Goal: Information Seeking & Learning: Learn about a topic

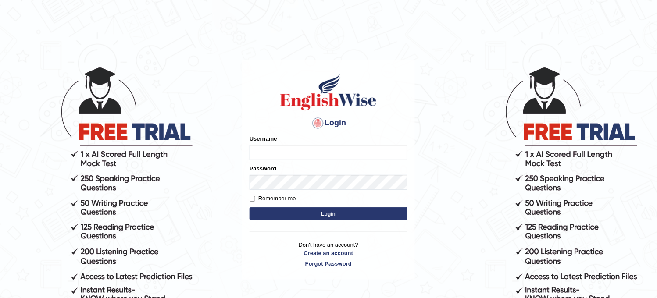
type input "obehi00"
click at [379, 209] on button "Login" at bounding box center [328, 213] width 158 height 13
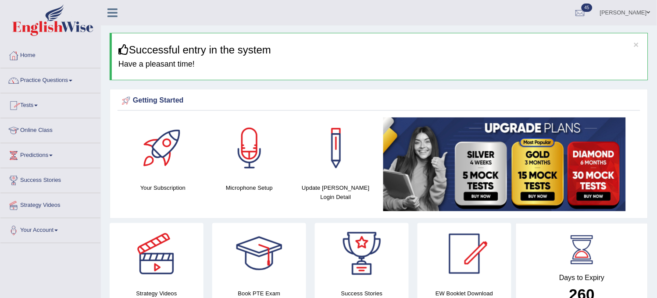
click at [46, 112] on link "Tests" at bounding box center [50, 104] width 100 height 22
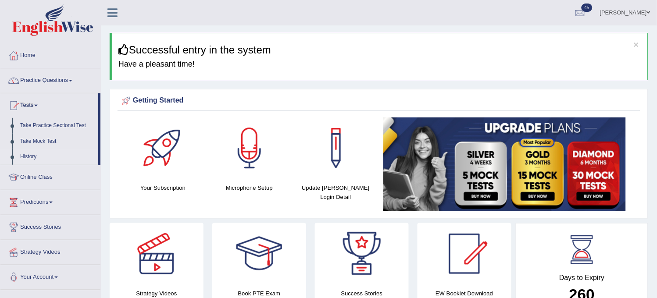
click at [26, 159] on link "History" at bounding box center [57, 157] width 82 height 16
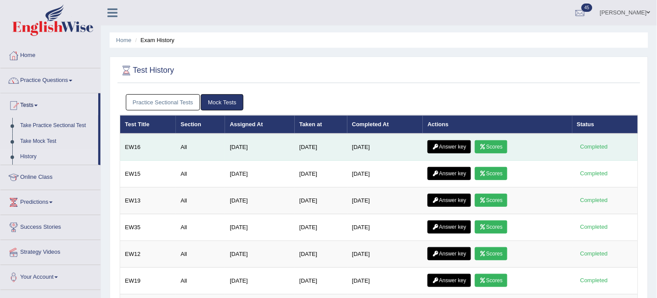
click at [496, 145] on link "Scores" at bounding box center [491, 146] width 32 height 13
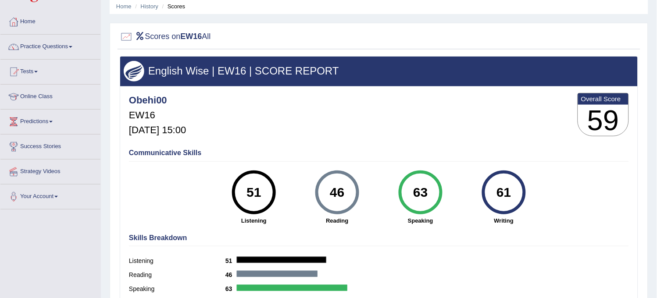
scroll to position [16, 0]
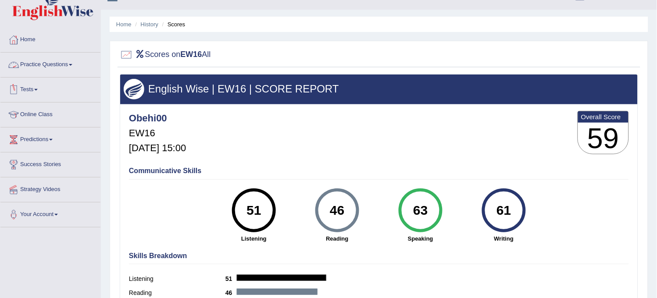
click at [63, 71] on link "Practice Questions" at bounding box center [50, 64] width 100 height 22
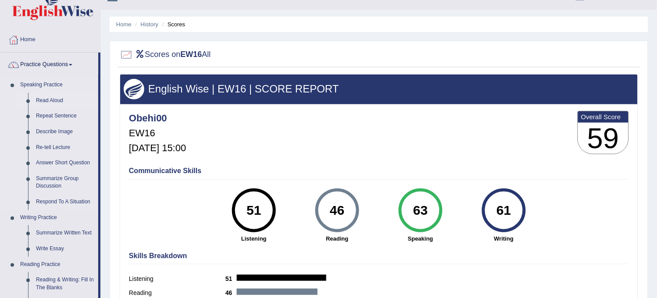
click at [56, 96] on link "Read Aloud" at bounding box center [65, 101] width 66 height 16
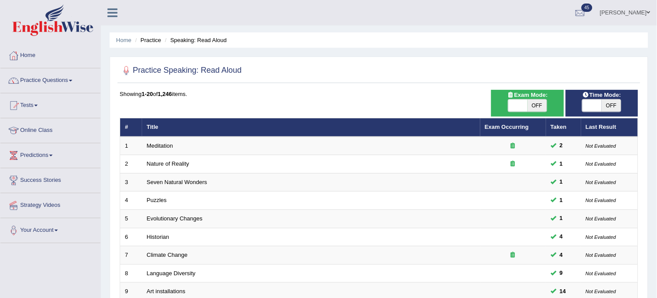
click at [611, 103] on span "OFF" at bounding box center [610, 106] width 19 height 12
checkbox input "true"
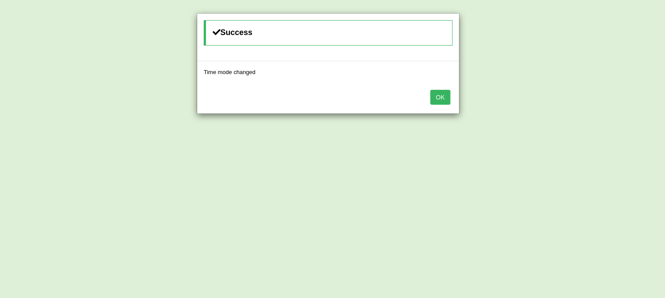
click at [444, 97] on button "OK" at bounding box center [441, 97] width 20 height 15
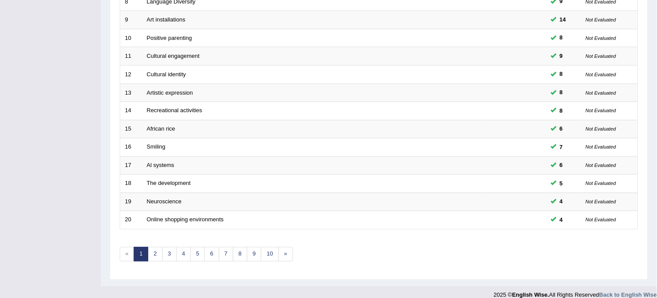
scroll to position [282, 0]
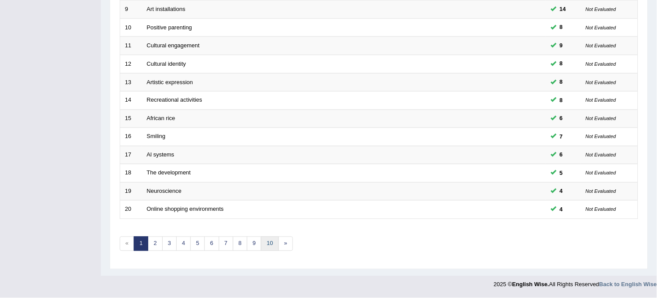
click at [264, 243] on link "10" at bounding box center [270, 244] width 18 height 14
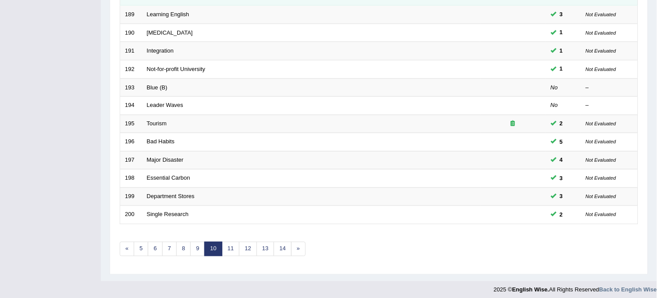
scroll to position [282, 0]
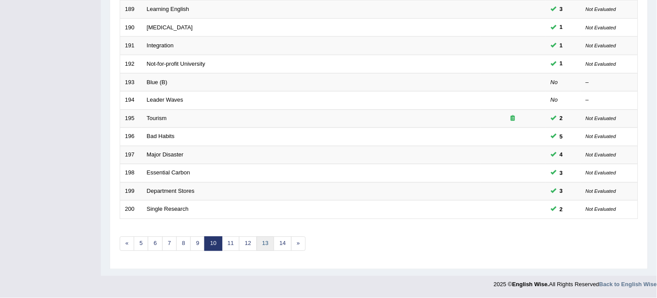
click at [266, 241] on link "13" at bounding box center [265, 244] width 18 height 14
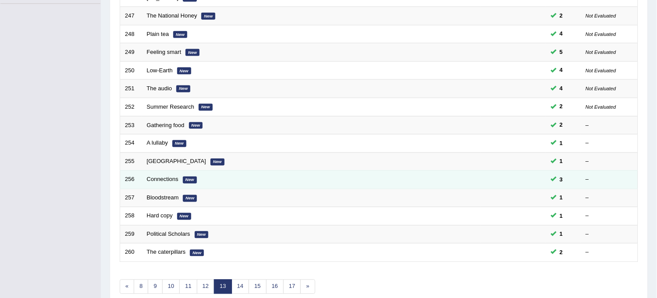
scroll to position [282, 0]
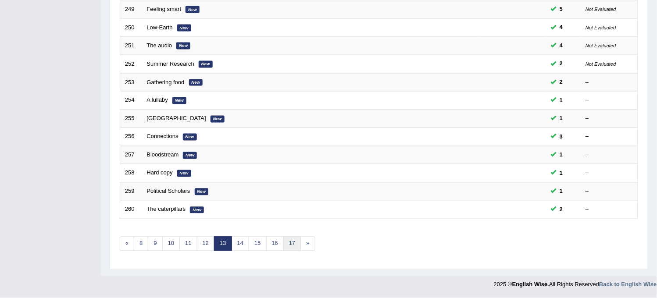
click at [292, 242] on link "17" at bounding box center [292, 244] width 18 height 14
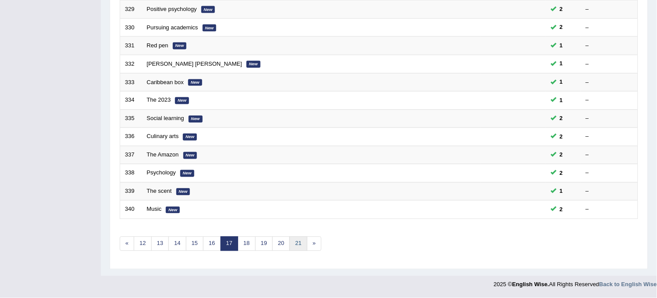
drag, startPoint x: 0, startPoint y: 0, endPoint x: 292, endPoint y: 242, distance: 379.6
click at [292, 242] on link "21" at bounding box center [298, 244] width 18 height 14
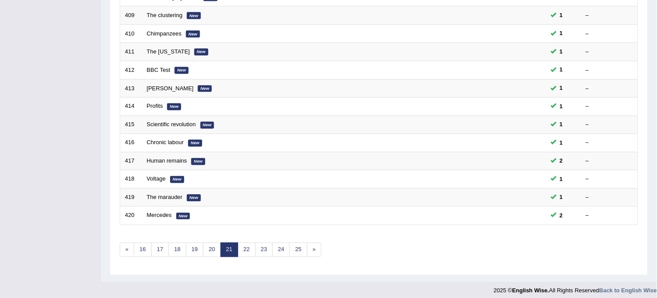
scroll to position [282, 0]
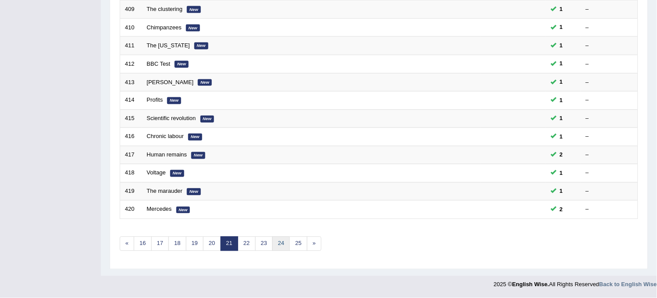
click at [290, 249] on link "24" at bounding box center [281, 244] width 18 height 14
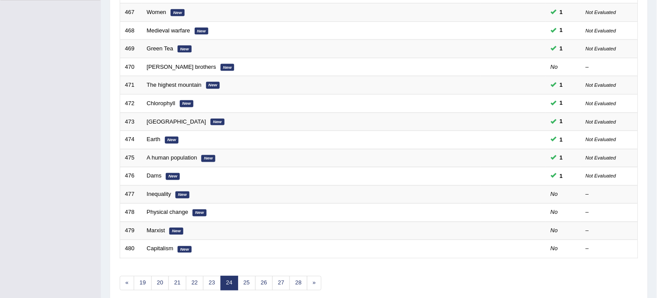
scroll to position [282, 0]
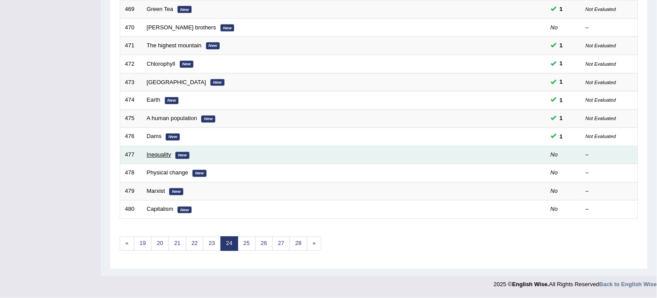
click at [167, 155] on link "Inequality" at bounding box center [159, 155] width 25 height 7
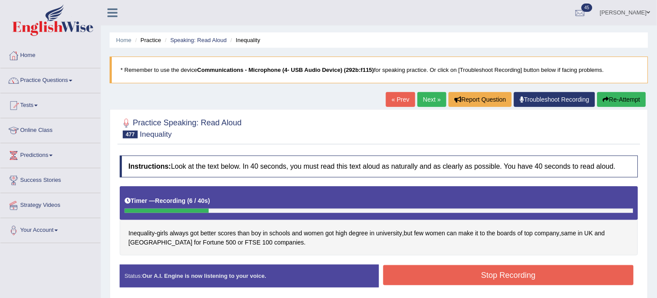
click at [614, 103] on button "Re-Attempt" at bounding box center [621, 99] width 49 height 15
click at [614, 104] on button "Re-Attempt" at bounding box center [621, 99] width 49 height 15
click at [616, 107] on button "Re-Attempt" at bounding box center [621, 99] width 49 height 15
click at [615, 107] on button "Re-Attempt" at bounding box center [621, 99] width 49 height 15
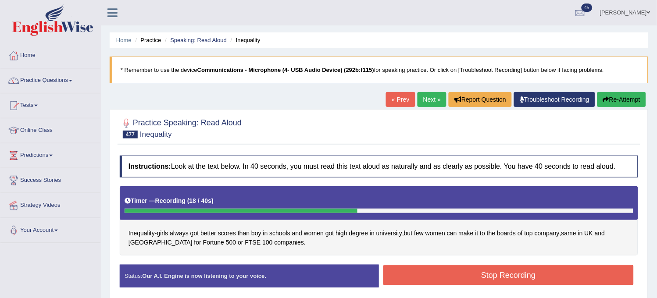
click at [628, 97] on button "Re-Attempt" at bounding box center [621, 99] width 49 height 15
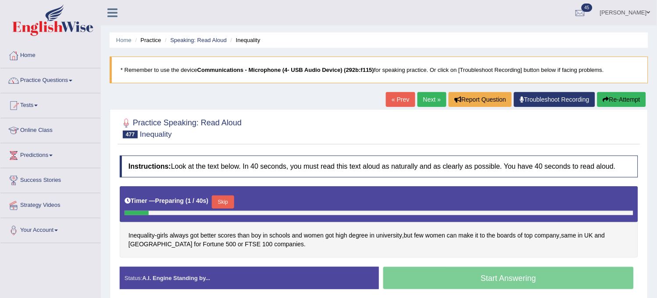
click at [230, 202] on button "Skip" at bounding box center [223, 202] width 22 height 13
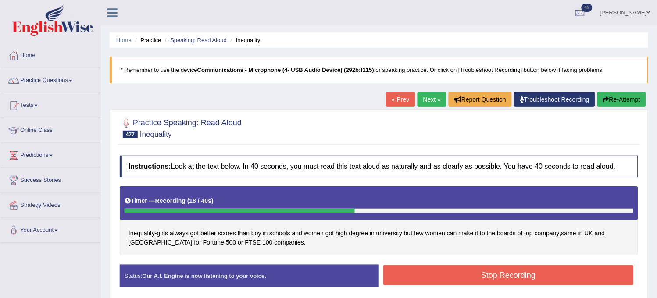
click at [457, 273] on button "Stop Recording" at bounding box center [508, 275] width 250 height 20
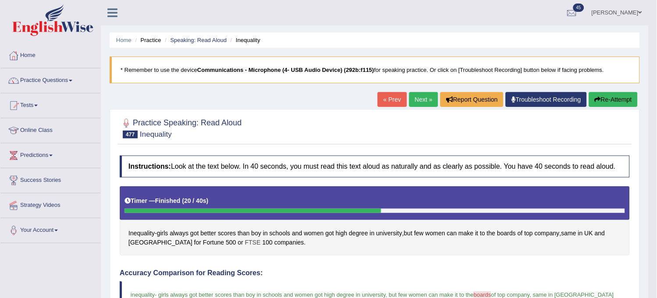
click at [245, 243] on span "FTSE" at bounding box center [253, 242] width 16 height 9
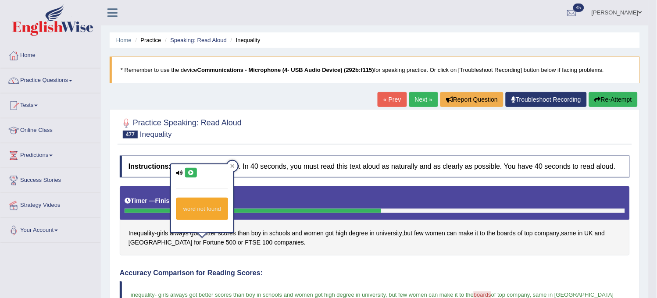
click at [186, 174] on button at bounding box center [191, 173] width 12 height 10
click at [186, 173] on button at bounding box center [191, 173] width 12 height 10
click at [338, 128] on div at bounding box center [375, 127] width 510 height 27
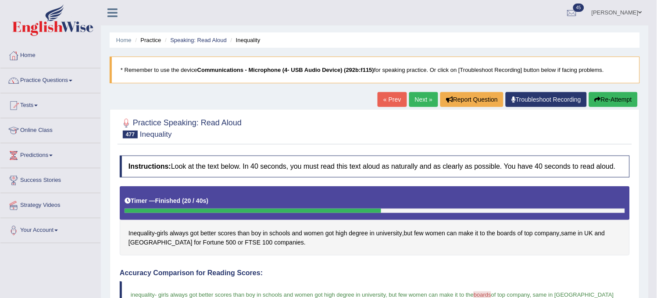
click at [409, 103] on link "Next »" at bounding box center [423, 99] width 29 height 15
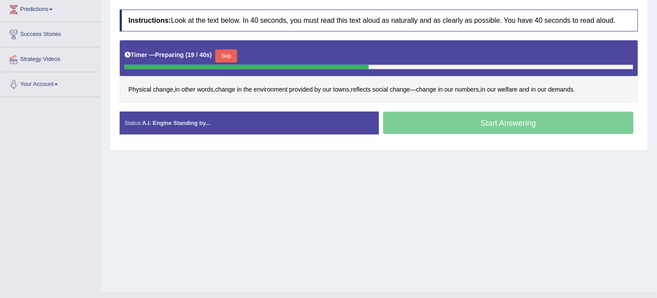
drag, startPoint x: 228, startPoint y: 47, endPoint x: 228, endPoint y: 53, distance: 5.3
click at [228, 53] on div "Timer — Preparing ( 19 / 40s ) Skip" at bounding box center [379, 56] width 509 height 18
click at [228, 53] on button "Skip" at bounding box center [226, 56] width 22 height 13
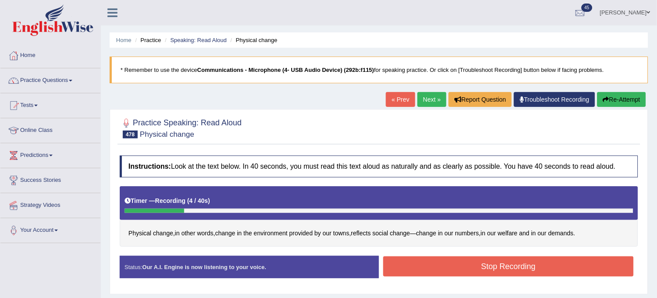
click at [606, 99] on icon "button" at bounding box center [606, 99] width 6 height 6
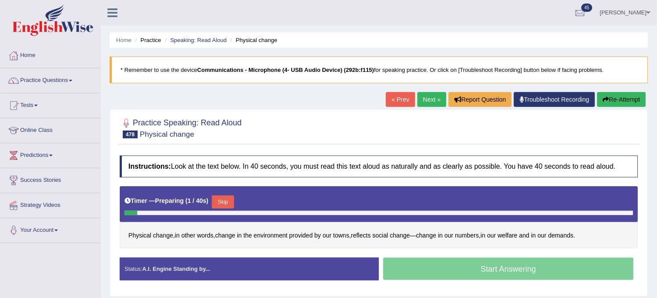
click at [220, 205] on button "Skip" at bounding box center [223, 202] width 22 height 13
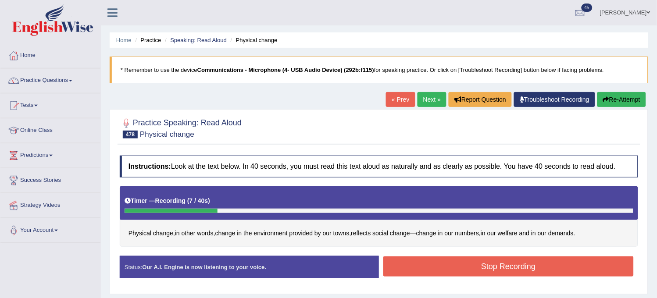
click at [608, 92] on button "Re-Attempt" at bounding box center [621, 99] width 49 height 15
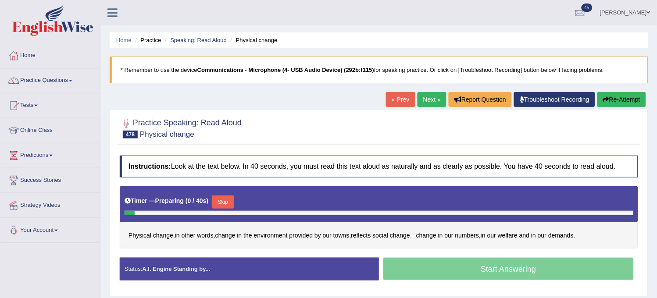
click at [230, 196] on button "Skip" at bounding box center [223, 202] width 22 height 13
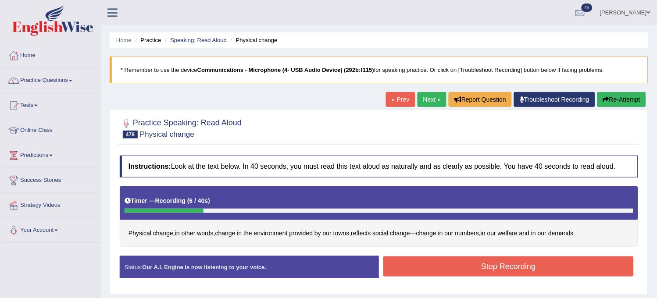
click at [627, 97] on button "Re-Attempt" at bounding box center [621, 99] width 49 height 15
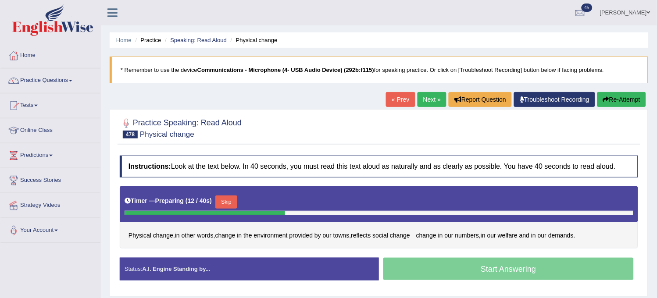
click at [627, 97] on button "Re-Attempt" at bounding box center [621, 99] width 49 height 15
click at [222, 203] on button "Skip" at bounding box center [223, 202] width 22 height 13
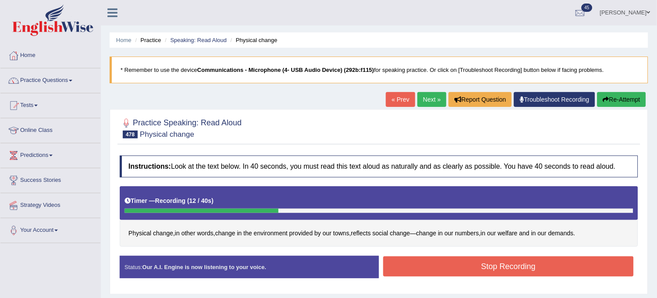
click at [473, 268] on button "Stop Recording" at bounding box center [508, 266] width 250 height 20
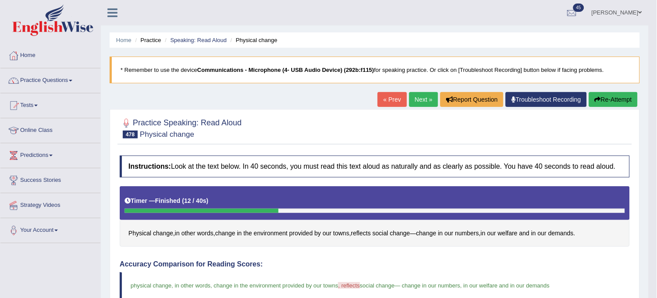
click at [421, 101] on link "Next »" at bounding box center [423, 99] width 29 height 15
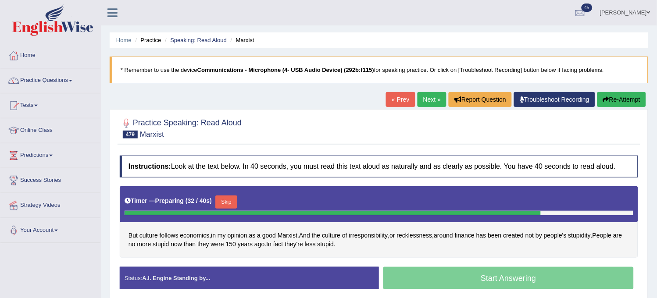
click at [616, 101] on button "Re-Attempt" at bounding box center [621, 99] width 49 height 15
click at [616, 99] on button "Re-Attempt" at bounding box center [621, 99] width 49 height 15
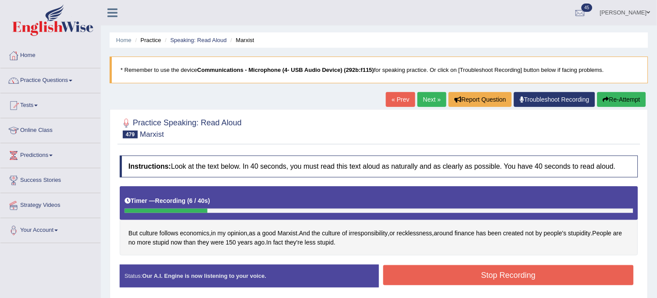
click at [616, 97] on button "Re-Attempt" at bounding box center [621, 99] width 49 height 15
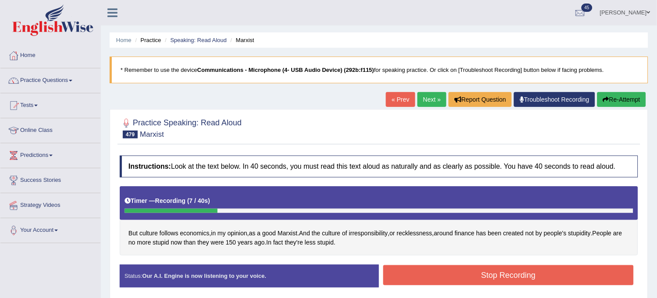
click at [616, 97] on button "Re-Attempt" at bounding box center [621, 99] width 49 height 15
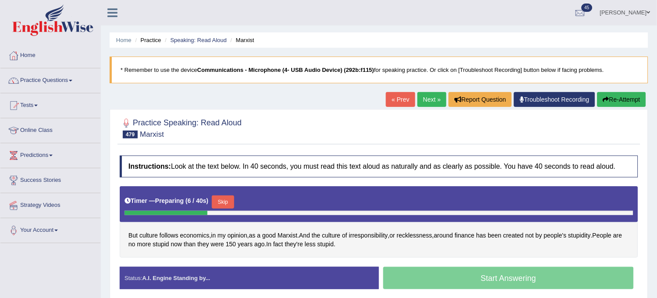
click at [225, 204] on button "Skip" at bounding box center [223, 202] width 22 height 13
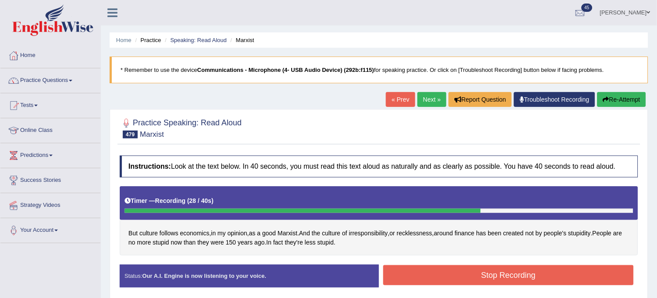
click at [624, 105] on button "Re-Attempt" at bounding box center [621, 99] width 49 height 15
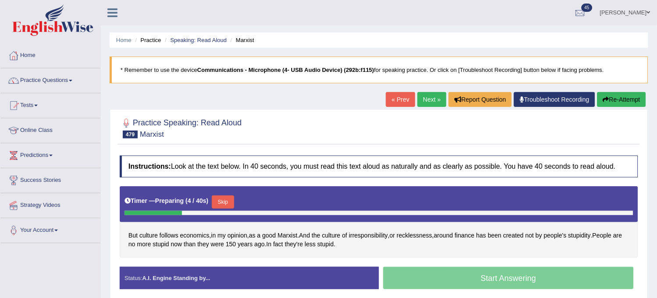
click at [221, 204] on button "Skip" at bounding box center [223, 202] width 22 height 13
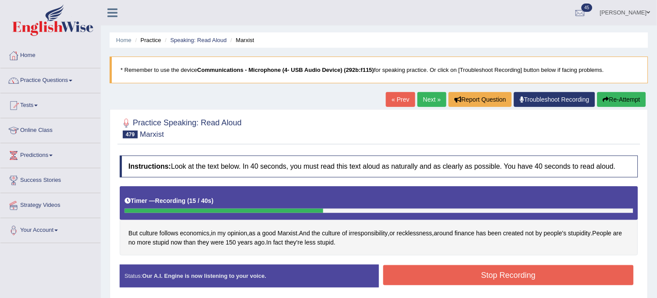
click at [623, 101] on button "Re-Attempt" at bounding box center [621, 99] width 49 height 15
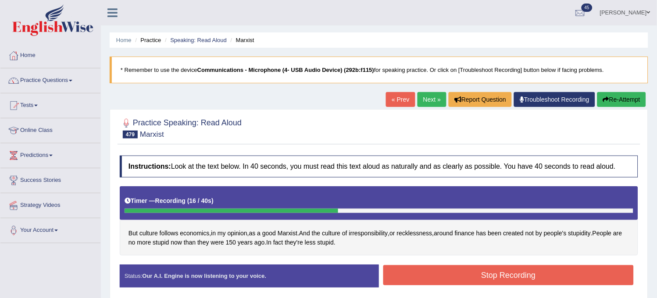
click at [623, 101] on button "Re-Attempt" at bounding box center [621, 99] width 49 height 15
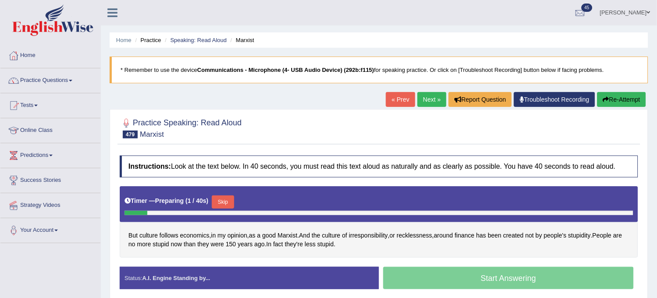
click at [233, 196] on button "Skip" at bounding box center [223, 202] width 22 height 13
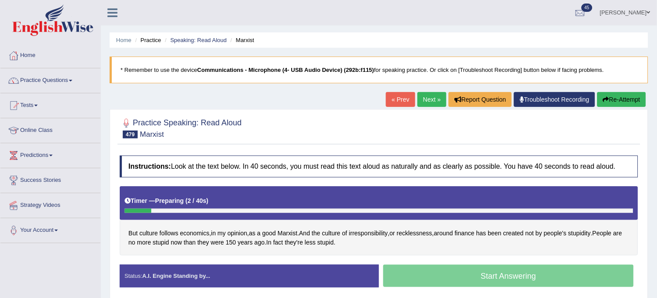
click at [233, 197] on div "Timer — Preparing ( 2 / 40s )" at bounding box center [379, 200] width 509 height 15
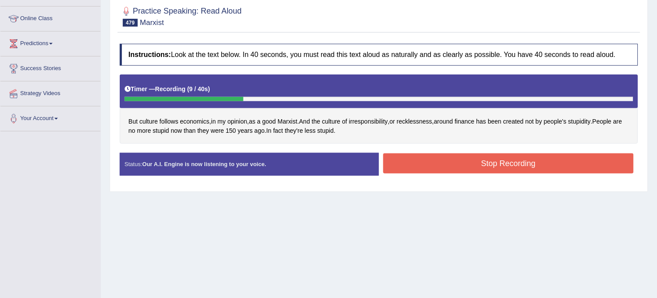
scroll to position [97, 0]
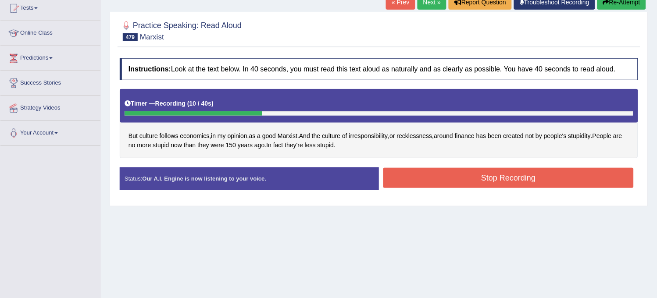
click at [626, 5] on button "Re-Attempt" at bounding box center [621, 2] width 49 height 15
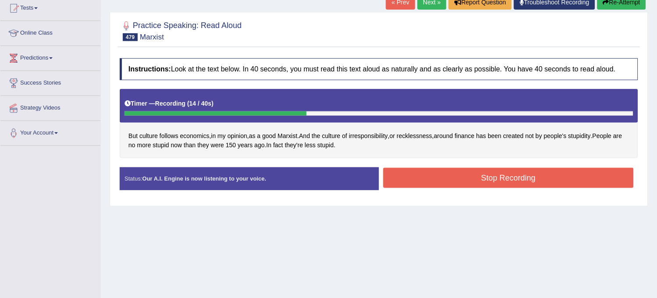
click at [626, 5] on button "Re-Attempt" at bounding box center [621, 2] width 49 height 15
click at [627, 5] on button "Re-Attempt" at bounding box center [621, 2] width 49 height 15
click at [619, 4] on button "Re-Attempt" at bounding box center [621, 2] width 49 height 15
click at [617, 7] on button "Re-Attempt" at bounding box center [621, 2] width 49 height 15
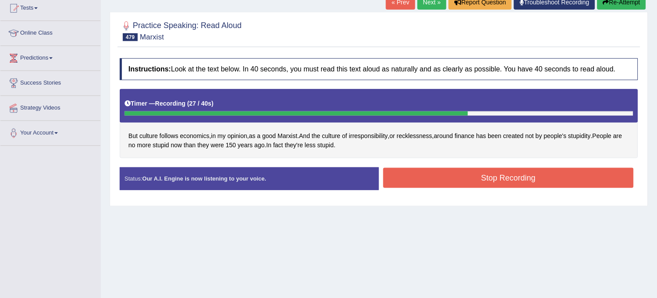
click at [617, 7] on button "Re-Attempt" at bounding box center [621, 2] width 49 height 15
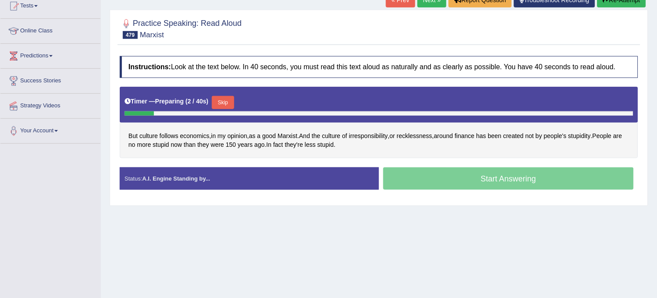
click at [230, 99] on button "Skip" at bounding box center [223, 102] width 22 height 13
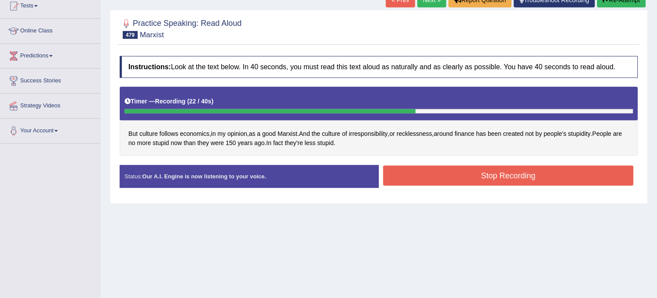
click at [633, 5] on button "Re-Attempt" at bounding box center [621, 0] width 49 height 15
click at [633, 6] on button "Re-Attempt" at bounding box center [621, 0] width 49 height 15
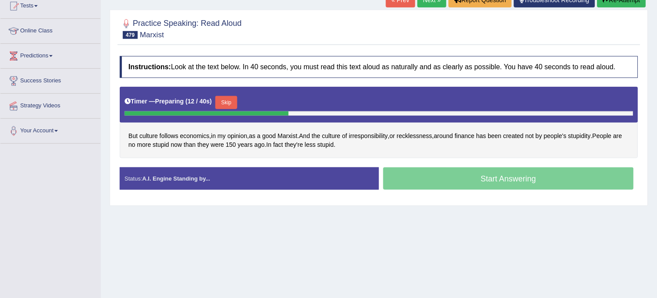
click at [235, 103] on button "Skip" at bounding box center [226, 102] width 22 height 13
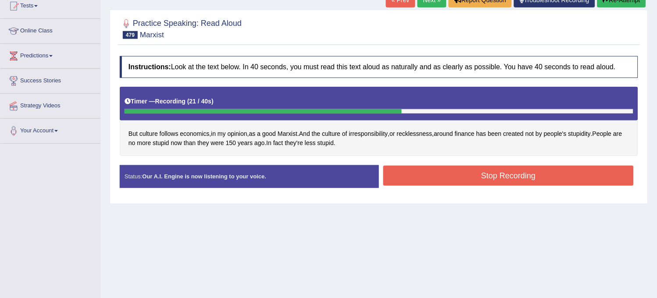
click at [444, 174] on button "Stop Recording" at bounding box center [508, 176] width 250 height 20
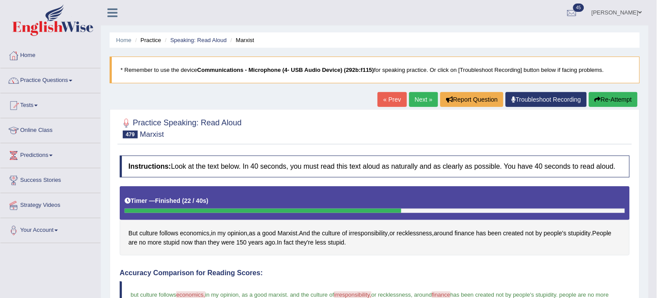
click at [419, 99] on link "Next »" at bounding box center [423, 99] width 29 height 15
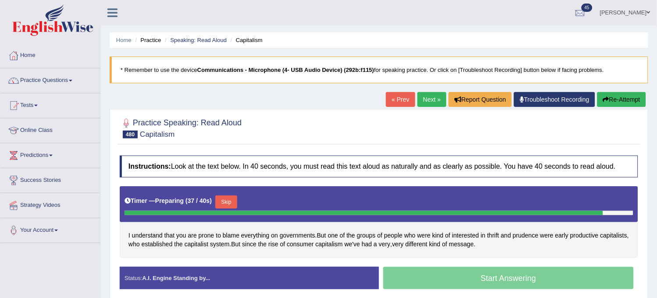
click at [624, 99] on button "Re-Attempt" at bounding box center [621, 99] width 49 height 15
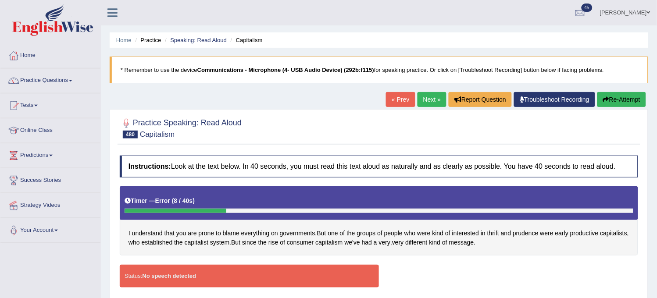
click at [64, 82] on link "Practice Questions" at bounding box center [50, 79] width 100 height 22
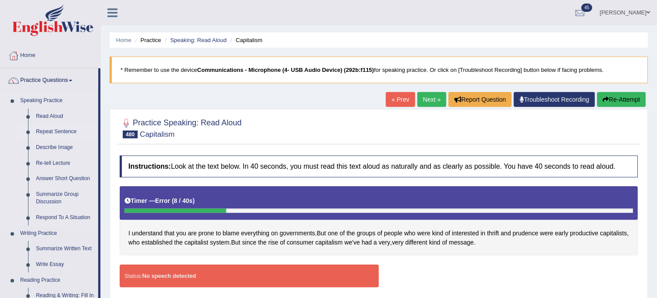
click at [54, 132] on link "Repeat Sentence" at bounding box center [65, 132] width 66 height 16
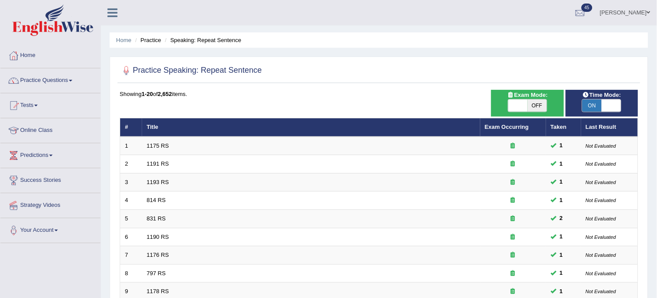
click at [541, 107] on span "OFF" at bounding box center [536, 106] width 19 height 12
checkbox input "true"
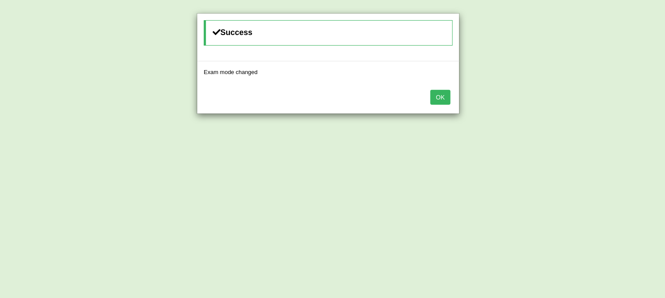
click at [438, 93] on button "OK" at bounding box center [441, 97] width 20 height 15
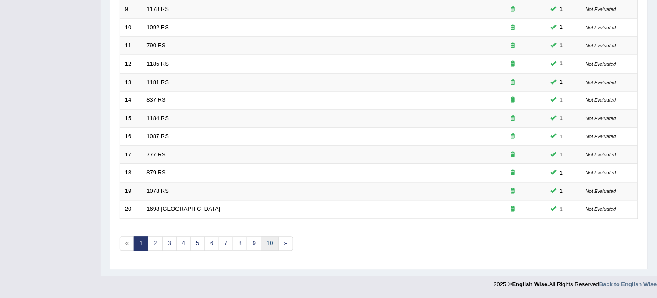
click at [269, 242] on link "10" at bounding box center [270, 244] width 18 height 14
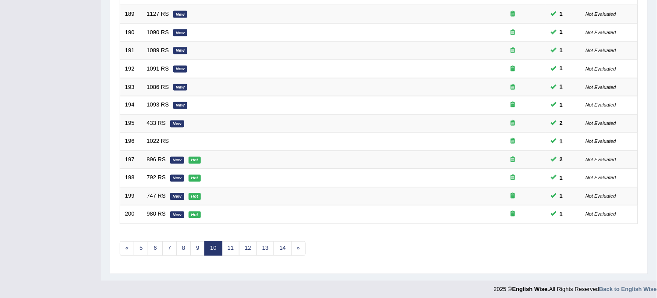
scroll to position [282, 0]
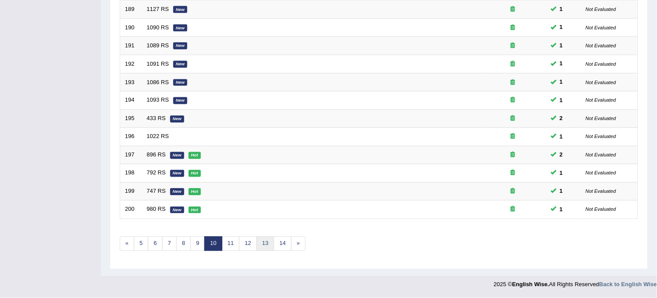
drag, startPoint x: 0, startPoint y: 0, endPoint x: 269, endPoint y: 242, distance: 361.7
click at [269, 242] on link "13" at bounding box center [265, 244] width 18 height 14
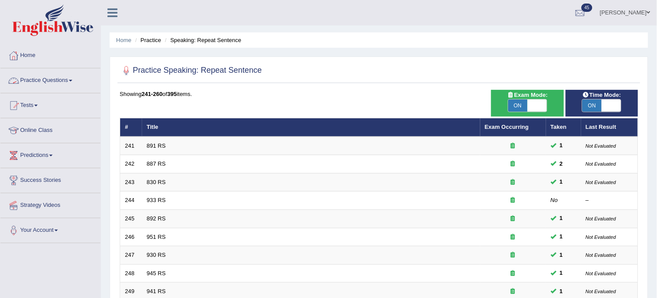
click at [59, 83] on link "Practice Questions" at bounding box center [50, 79] width 100 height 22
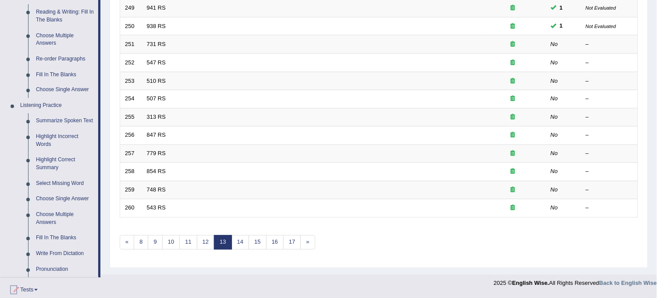
scroll to position [389, 0]
